Goal: Task Accomplishment & Management: Complete application form

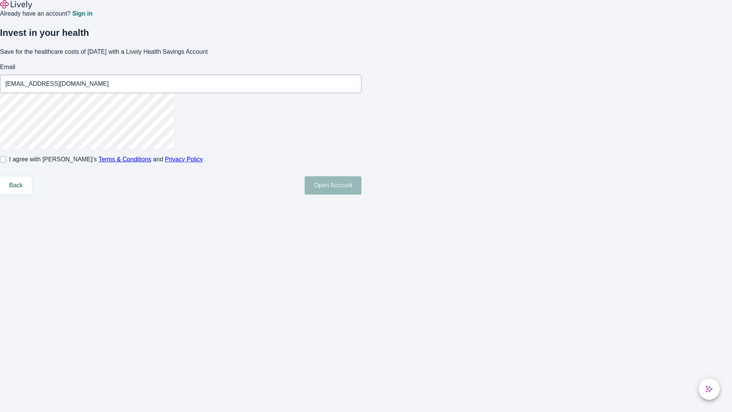
click at [6, 162] on input "I agree with Lively’s Terms & Conditions and Privacy Policy" at bounding box center [3, 159] width 6 height 6
checkbox input "true"
click at [361, 194] on button "Open Account" at bounding box center [332, 185] width 57 height 18
